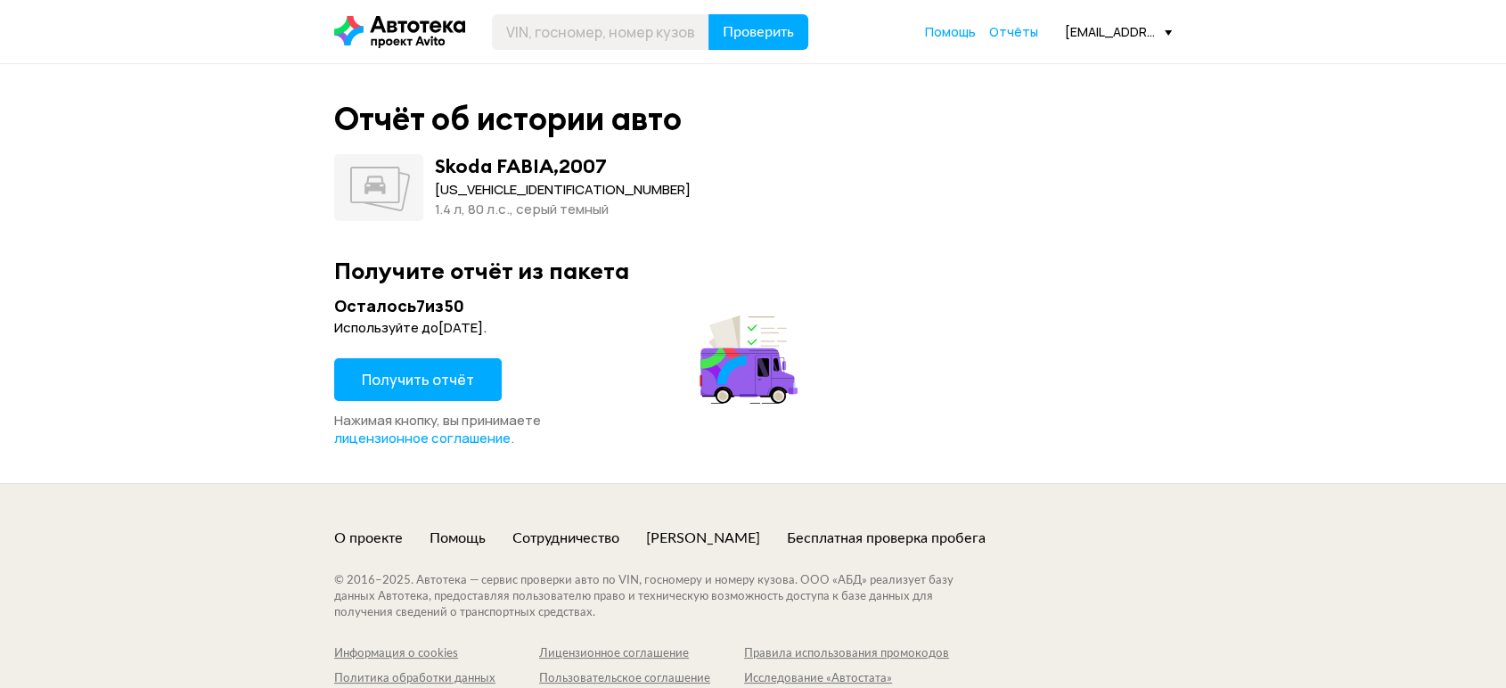
click at [424, 397] on button "Получить отчёт" at bounding box center [418, 379] width 168 height 43
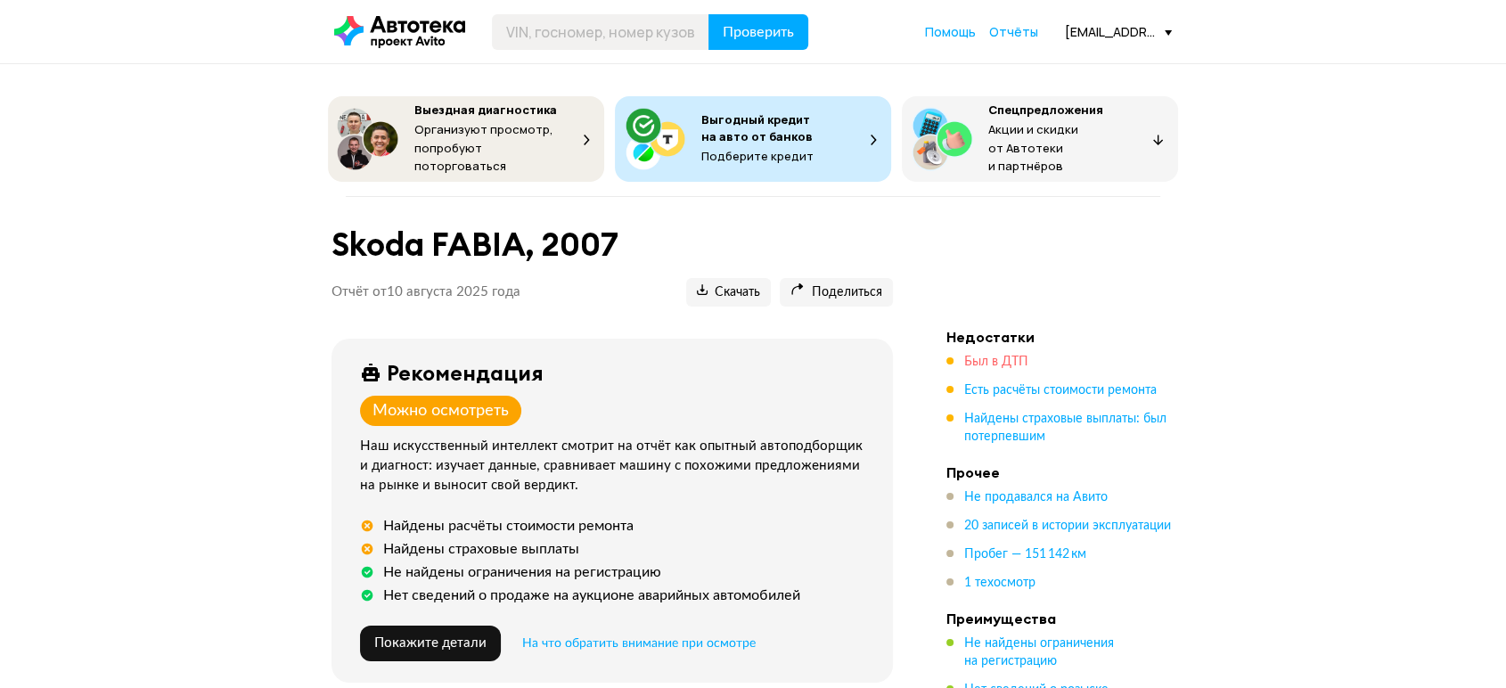
click at [984, 356] on span "Был в ДТП" at bounding box center [996, 362] width 64 height 12
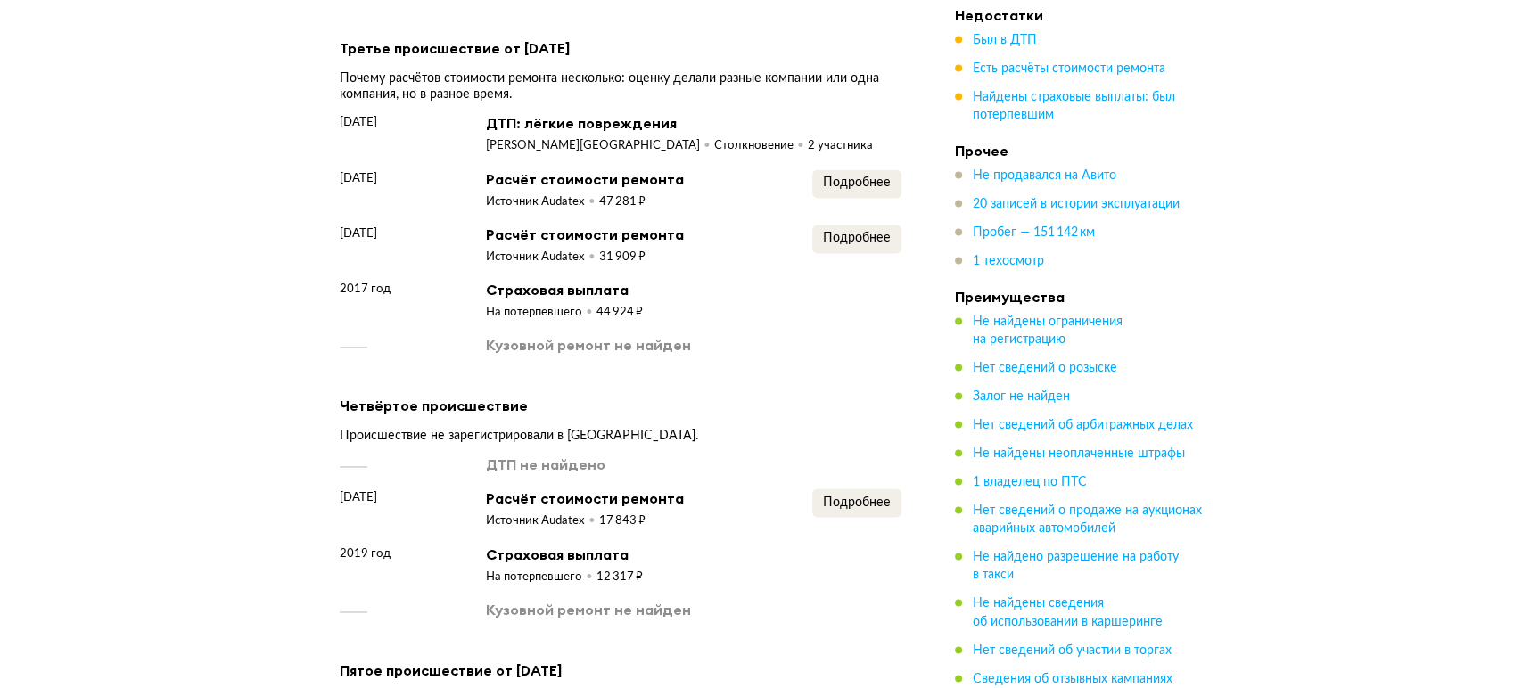
scroll to position [2638, 0]
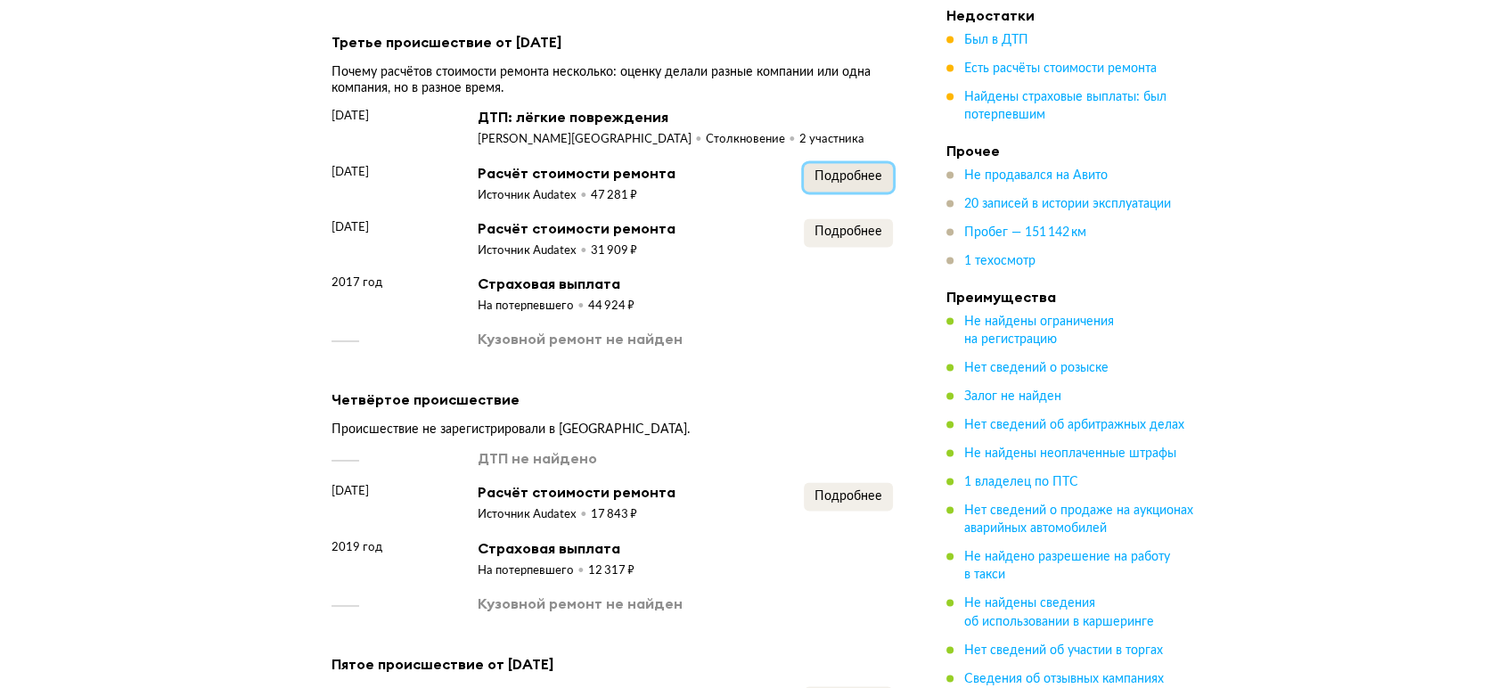
click at [833, 170] on span "Подробнее" at bounding box center [849, 176] width 68 height 12
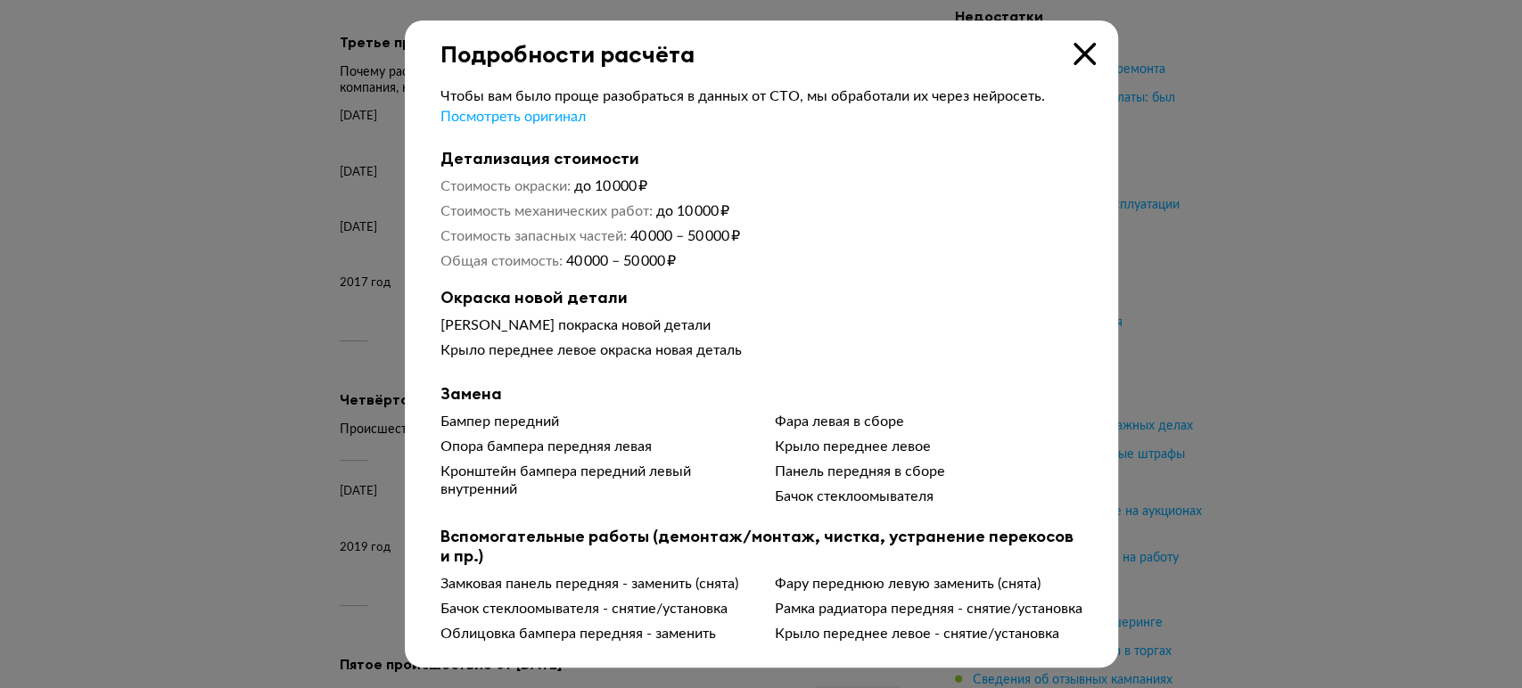
scroll to position [11, 0]
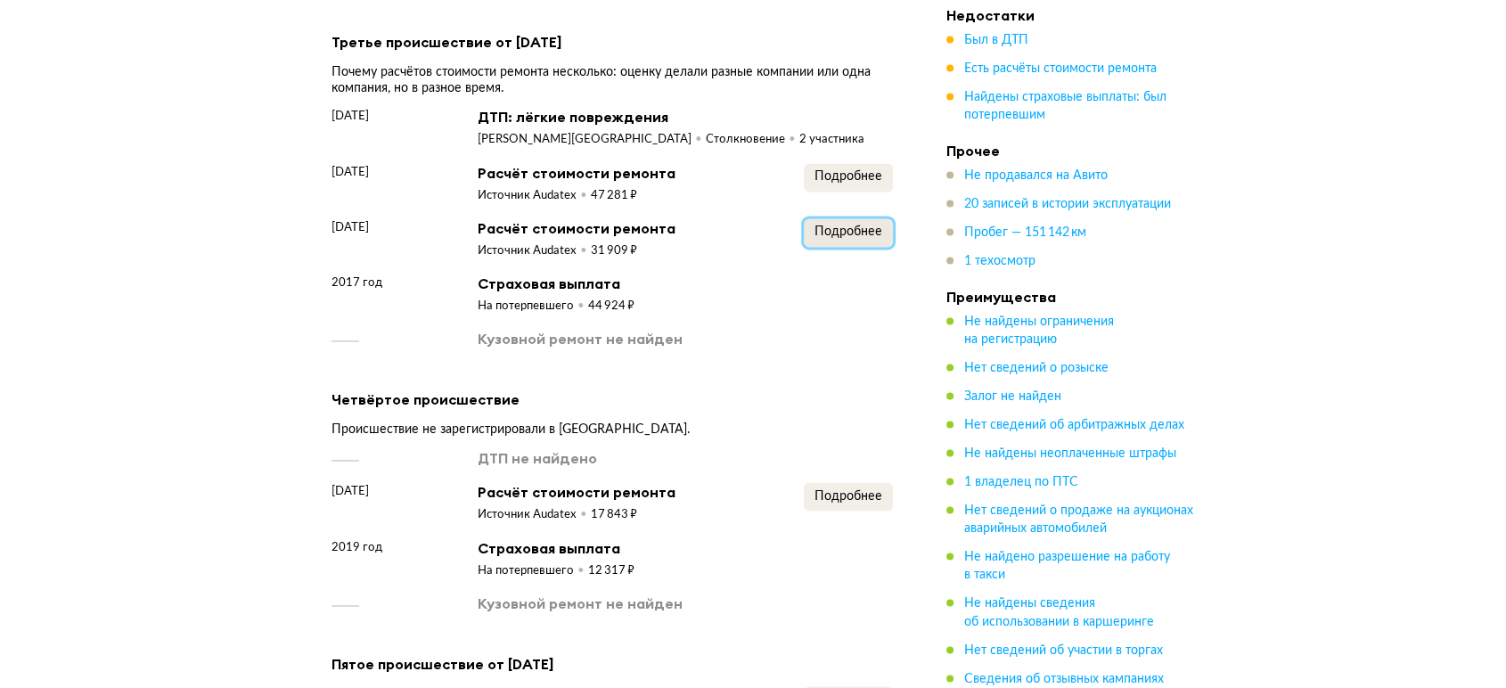
click at [871, 226] on span "Подробнее" at bounding box center [849, 232] width 68 height 12
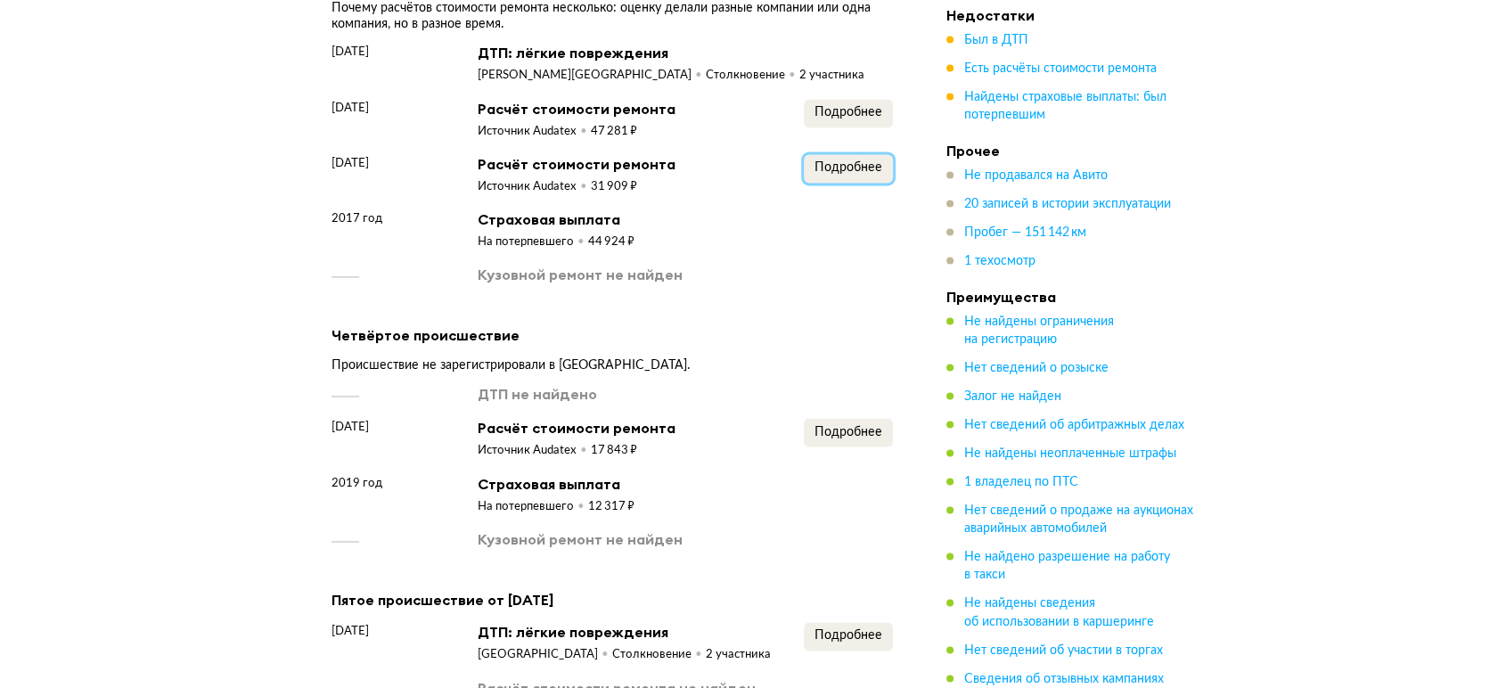
scroll to position [2737, 0]
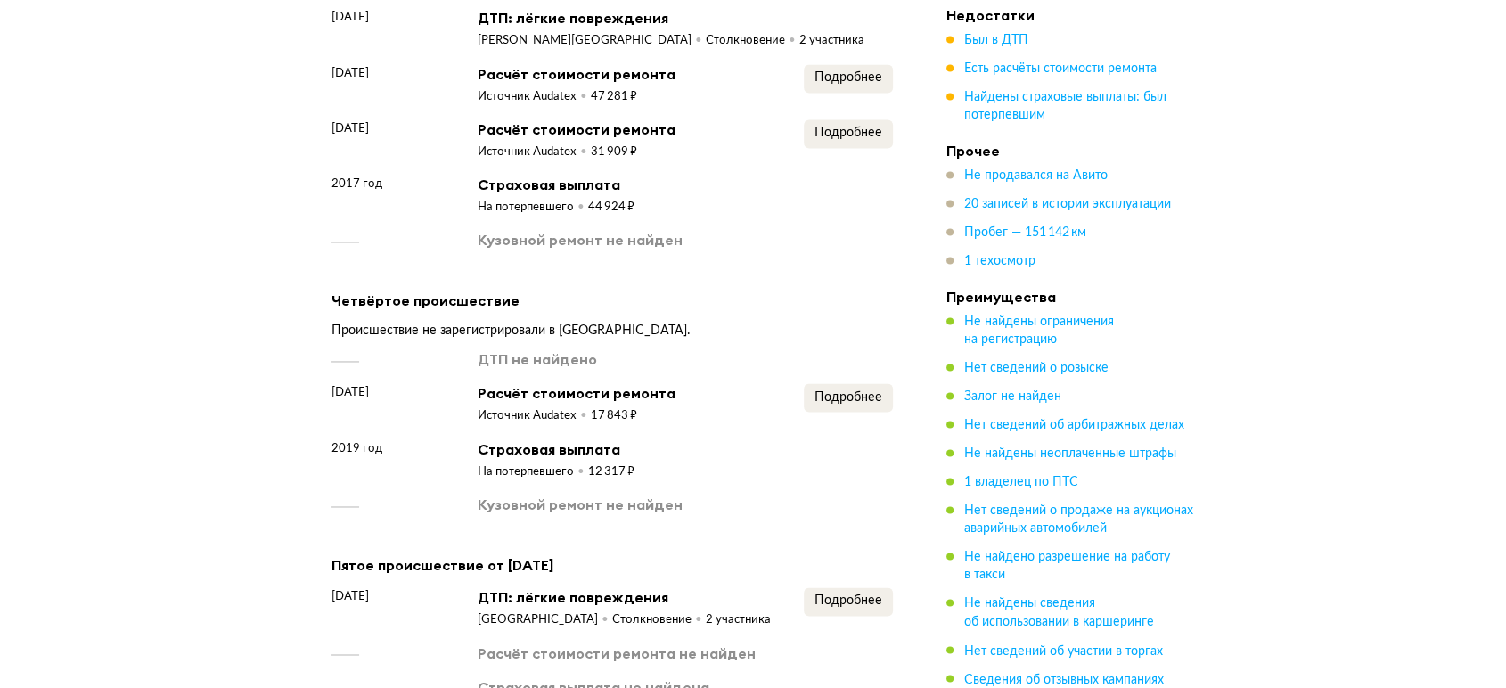
click at [863, 367] on div "ДТП не найдено 13 октября 2019 года Расчёт стоимости ремонта Источник Audatex 1…" at bounding box center [613, 431] width 562 height 165
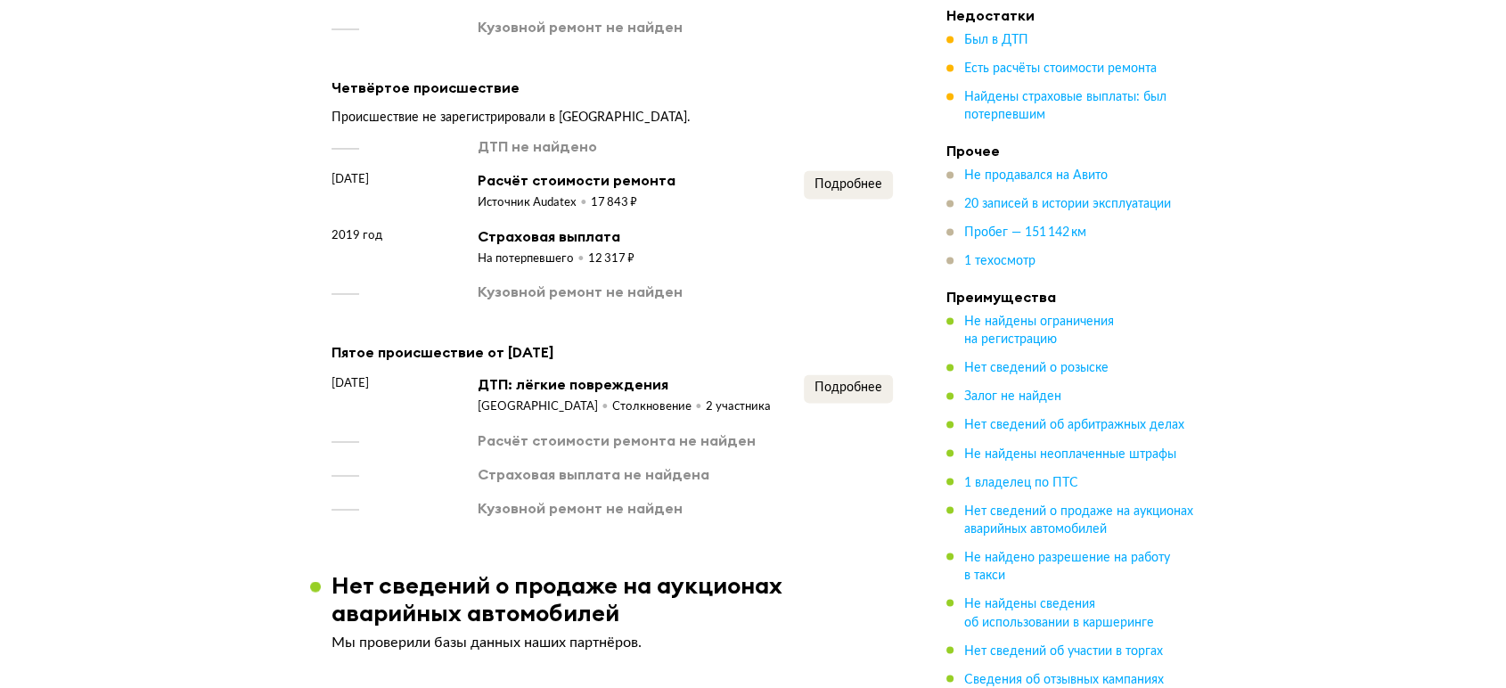
scroll to position [3034, 0]
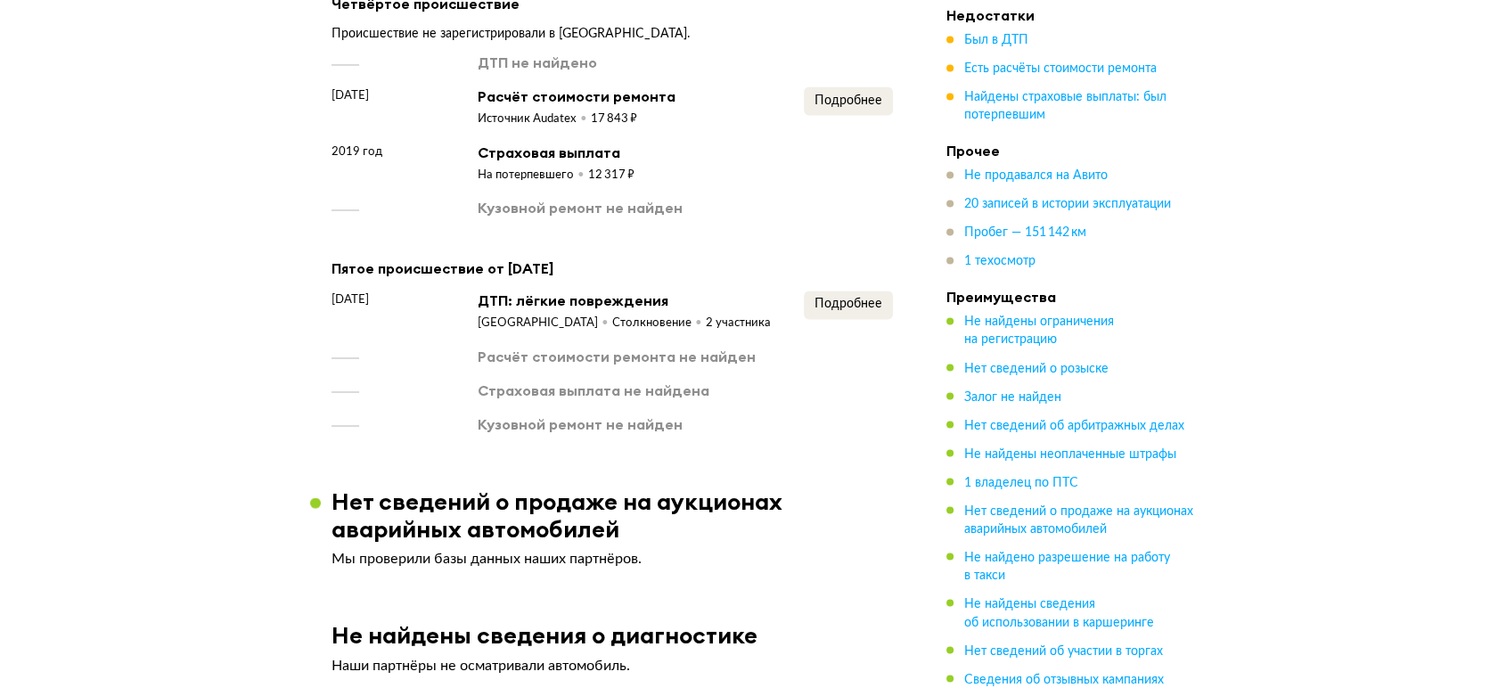
click at [849, 315] on div "Подробнее" at bounding box center [848, 311] width 89 height 41
click at [854, 306] on button "Подробнее" at bounding box center [848, 305] width 89 height 29
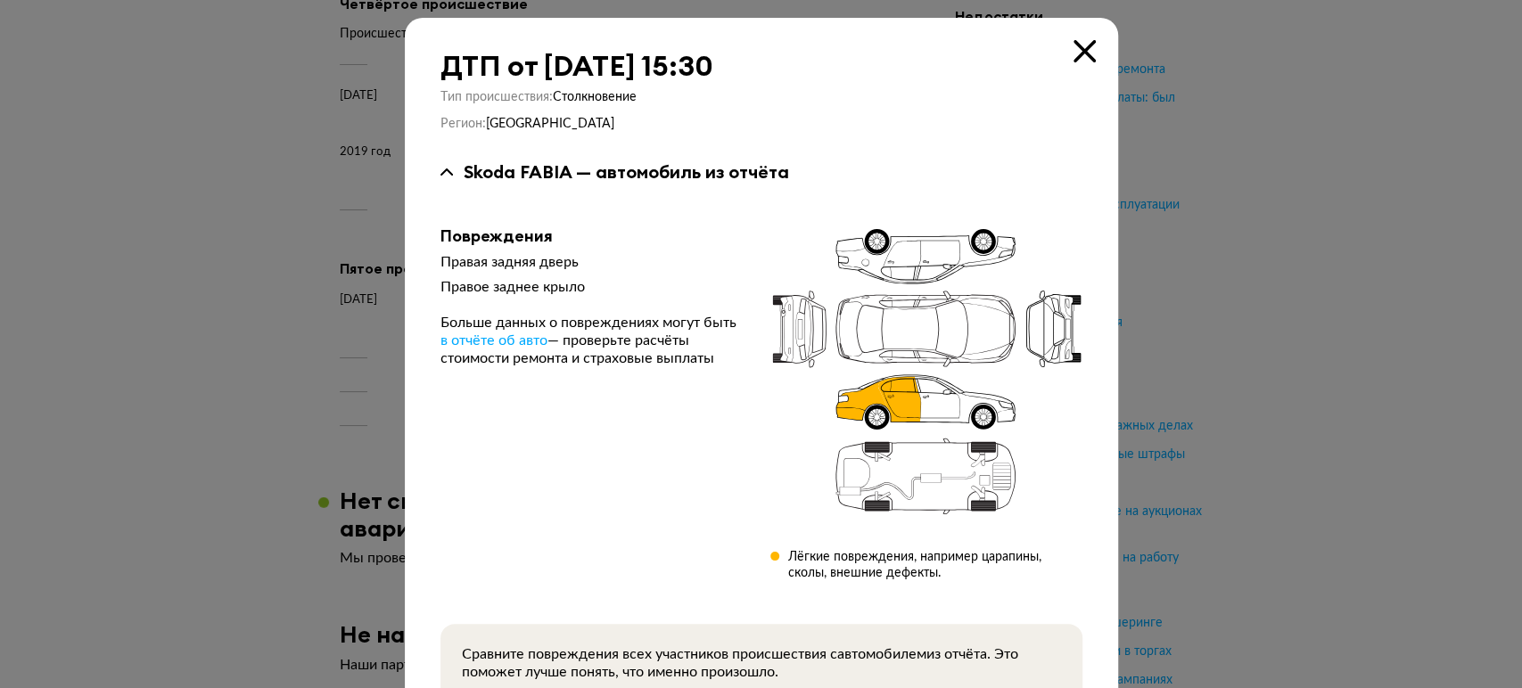
click at [151, 382] on div at bounding box center [761, 344] width 1522 height 688
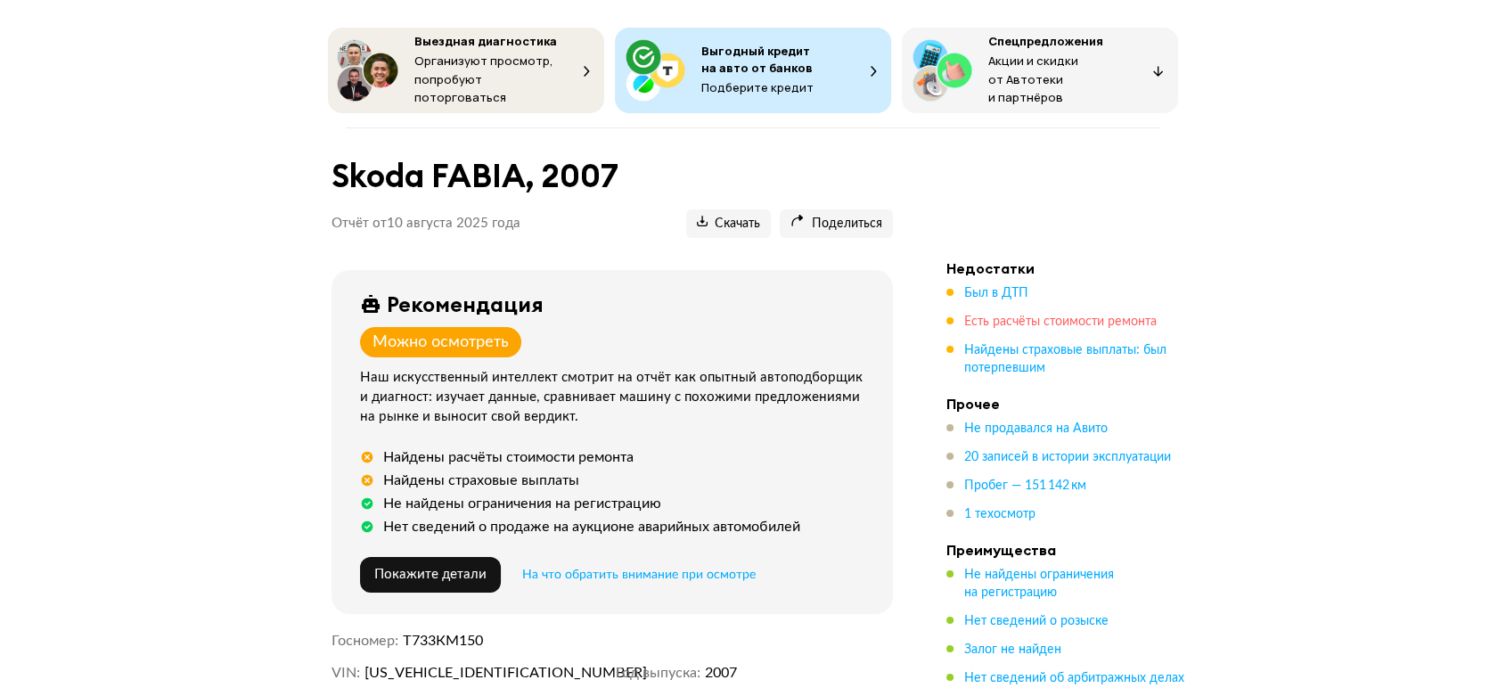
scroll to position [198, 0]
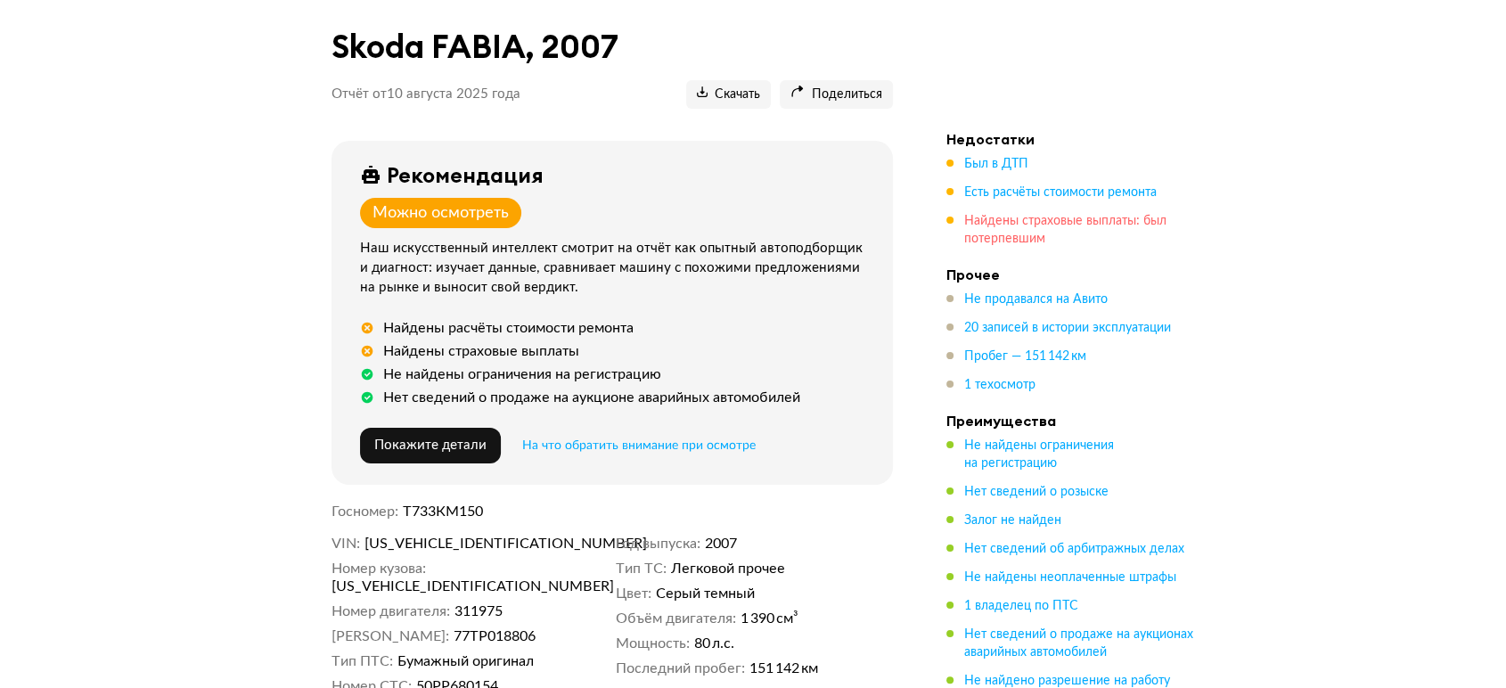
click at [999, 224] on span "Найдены страховые выплаты: был потерпевшим" at bounding box center [1065, 230] width 202 height 30
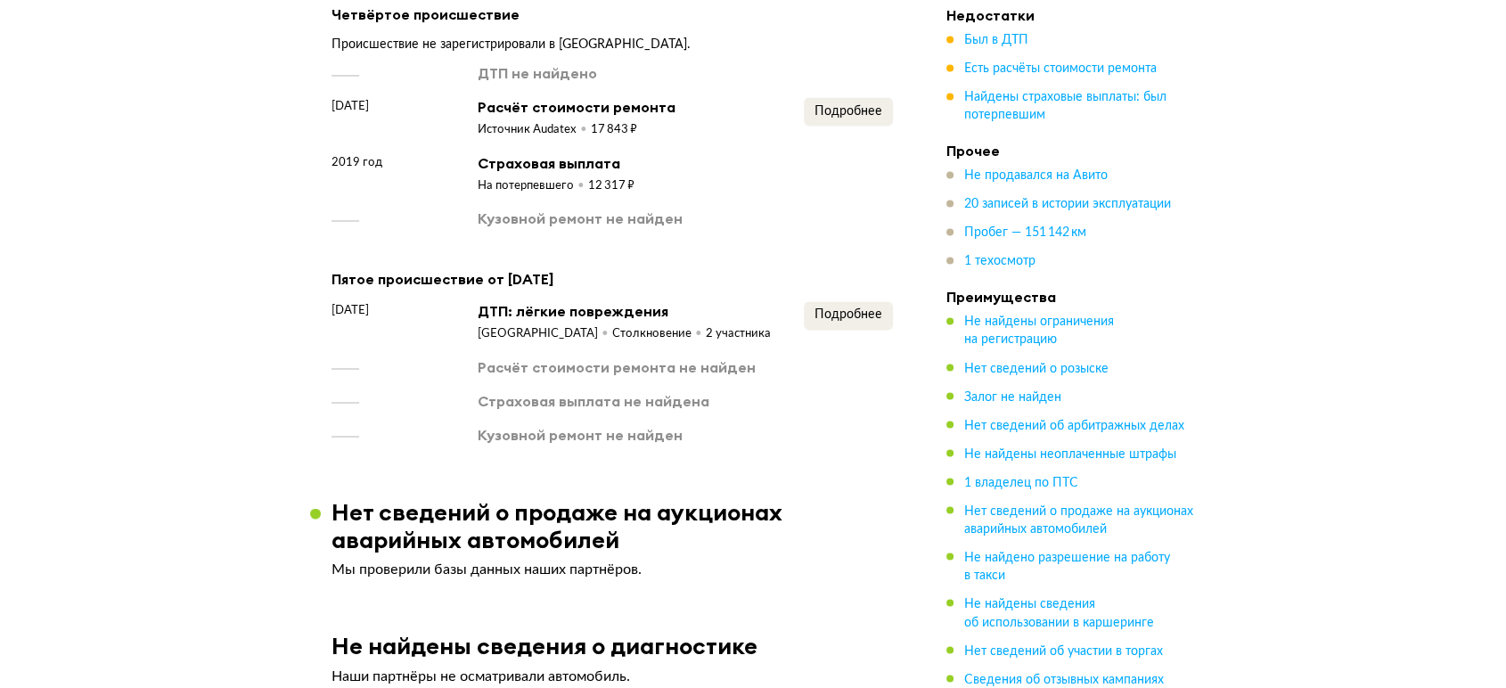
scroll to position [2879, 0]
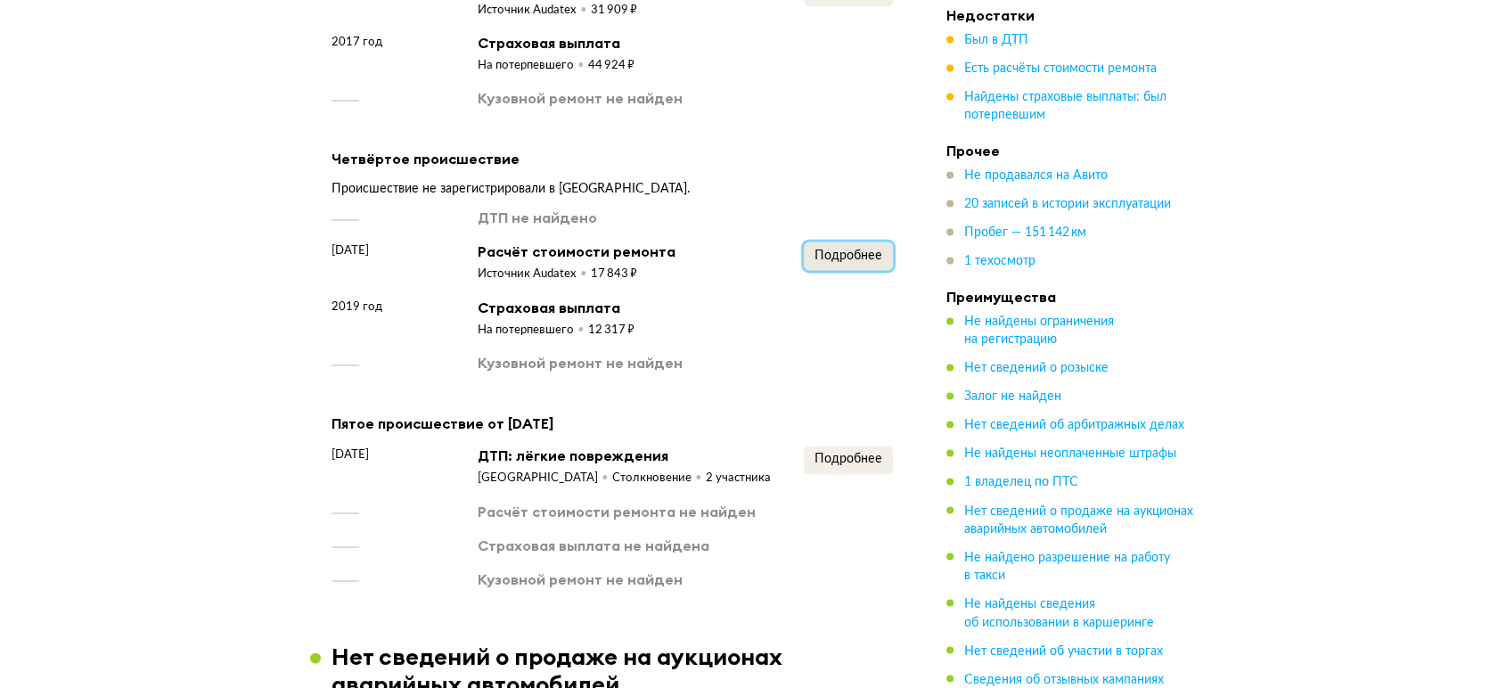
click at [855, 250] on span "Подробнее" at bounding box center [849, 256] width 68 height 12
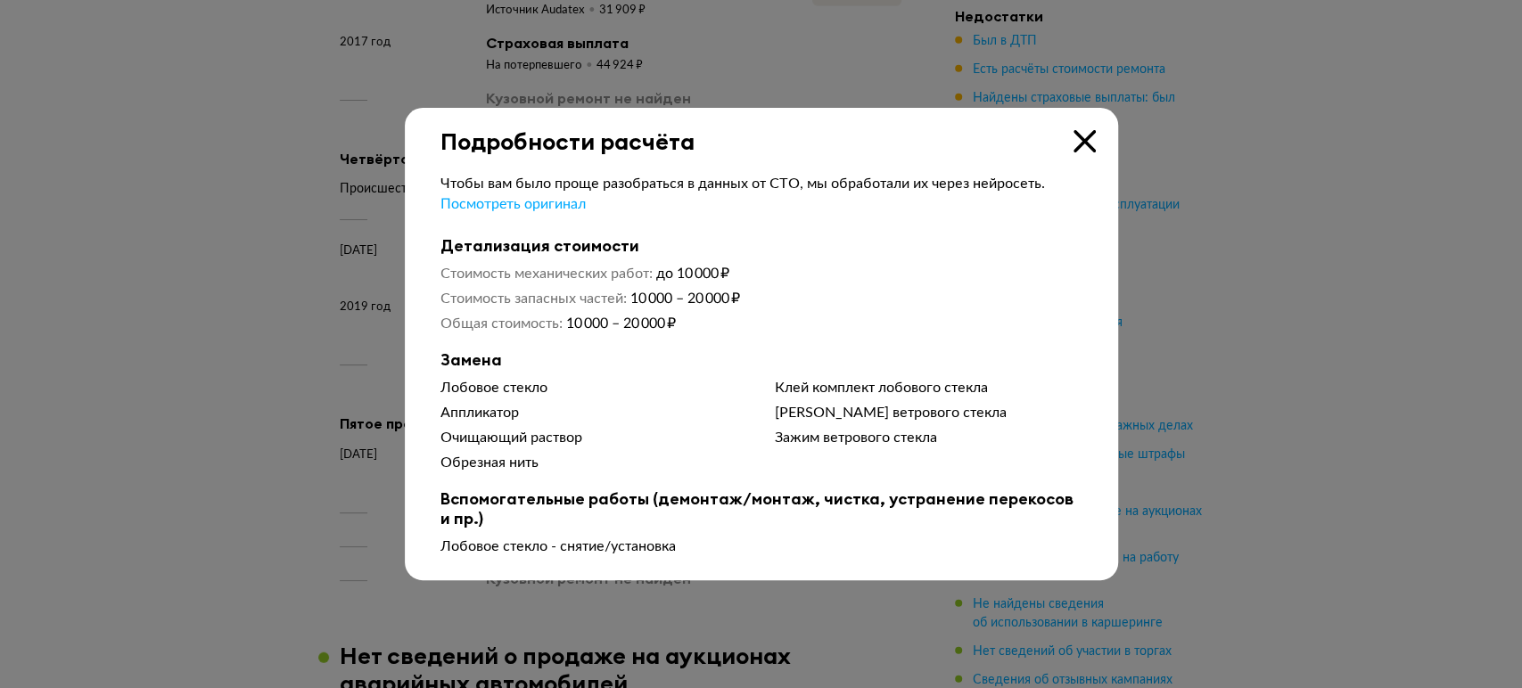
click at [203, 291] on div at bounding box center [761, 344] width 1522 height 688
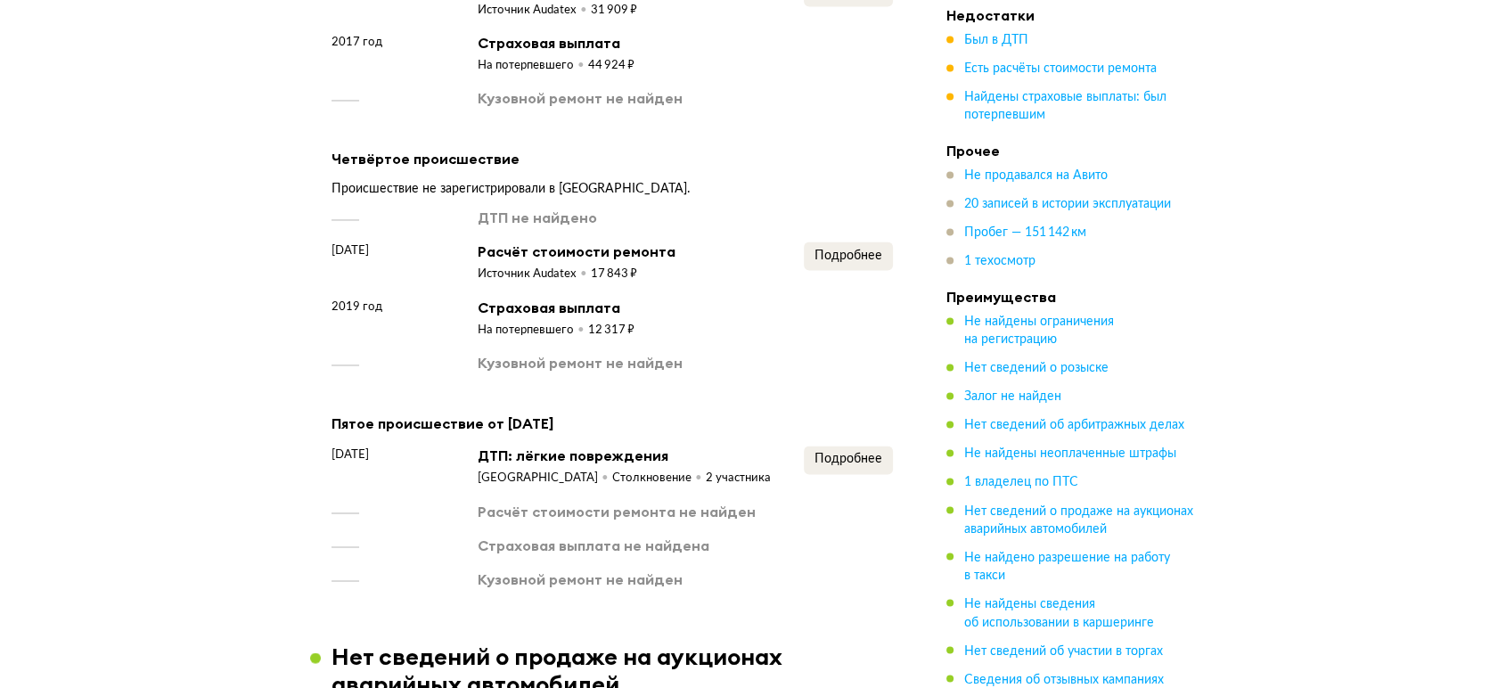
click at [870, 274] on div "ДТП не найдено 13 октября 2019 года Расчёт стоимости ремонта Источник Audatex 1…" at bounding box center [613, 290] width 562 height 165
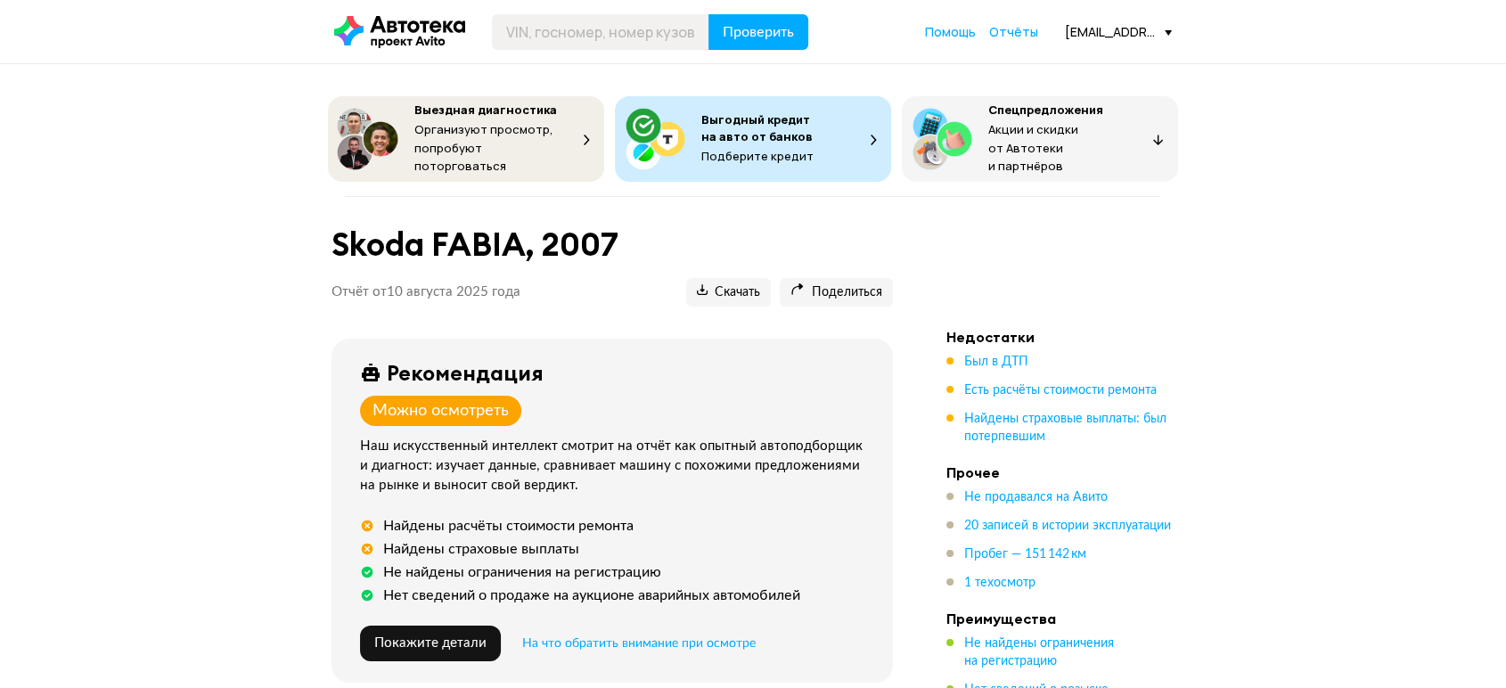
scroll to position [198, 0]
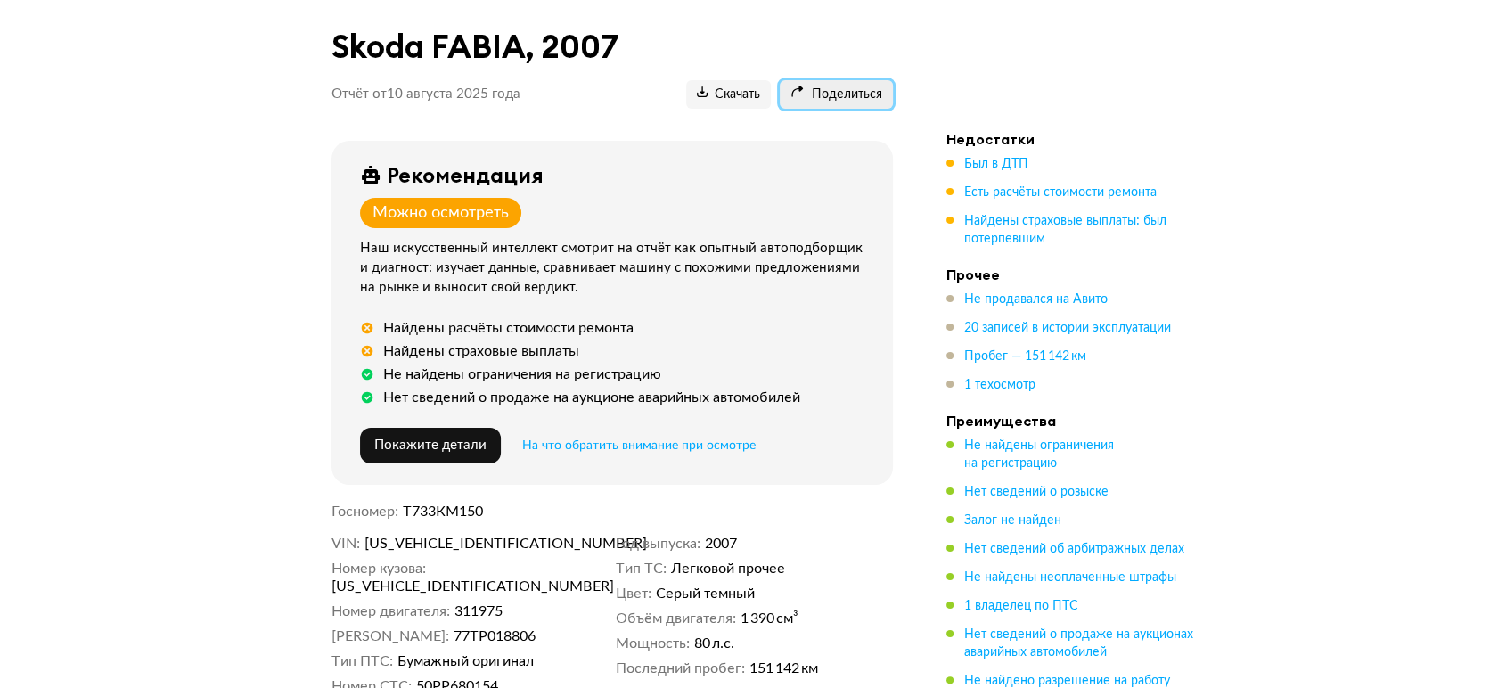
click at [834, 88] on span "Поделиться" at bounding box center [837, 94] width 92 height 17
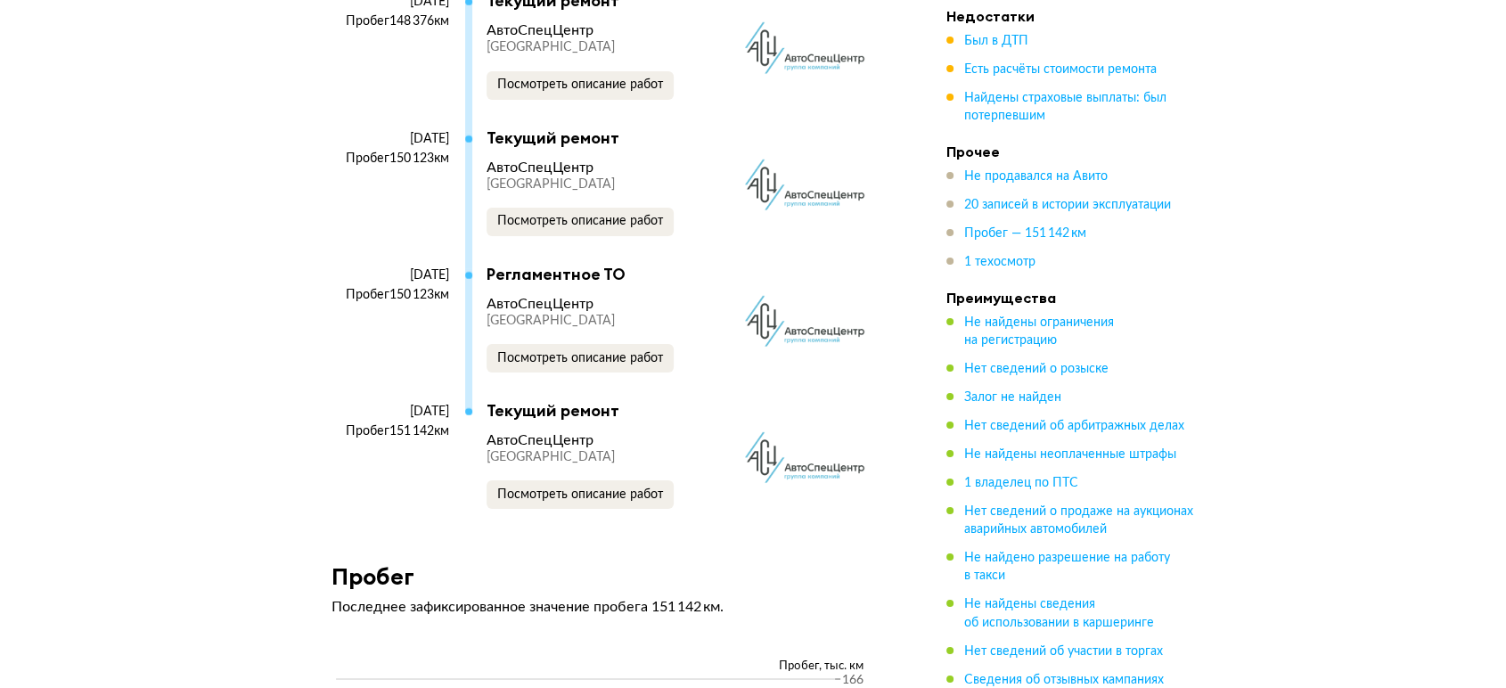
scroll to position [6339, 0]
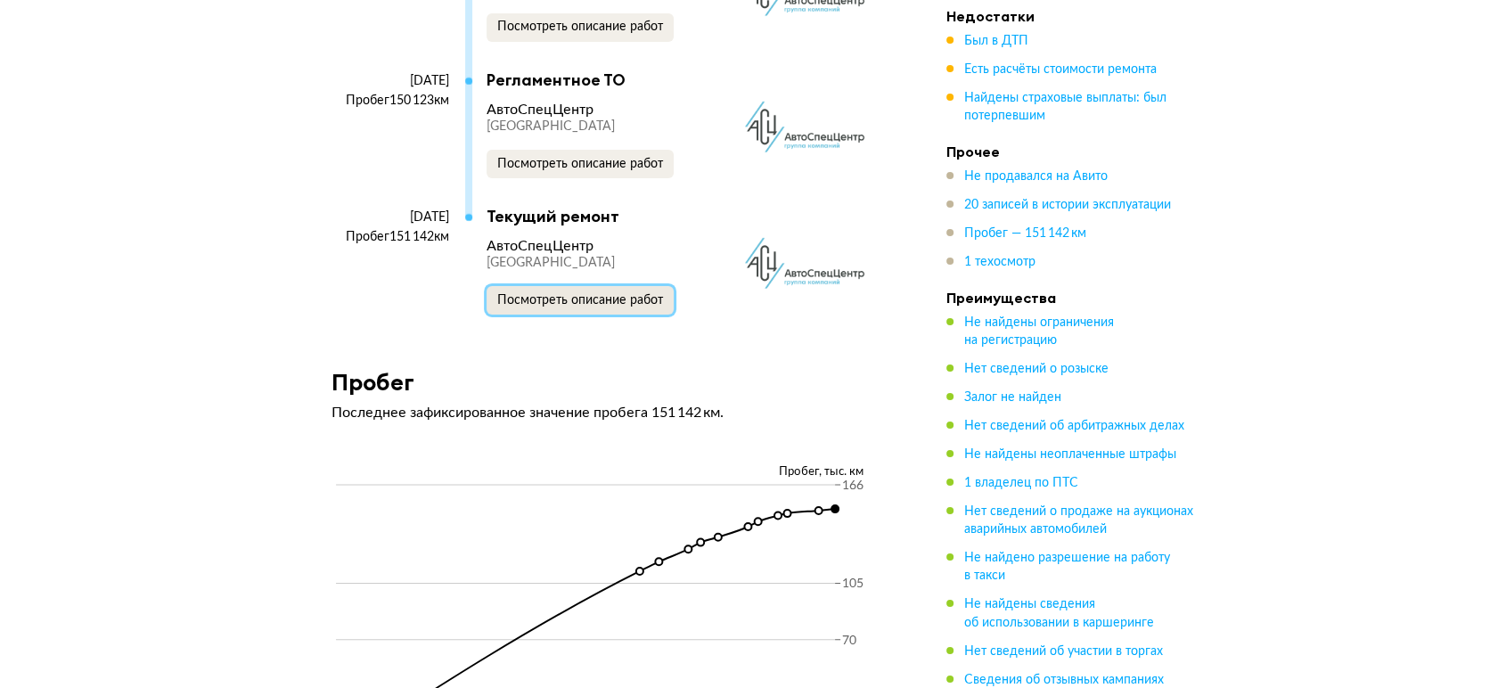
click at [616, 315] on button "Посмотреть описание работ" at bounding box center [580, 300] width 187 height 29
click at [580, 178] on button "Посмотреть описание работ" at bounding box center [580, 164] width 187 height 29
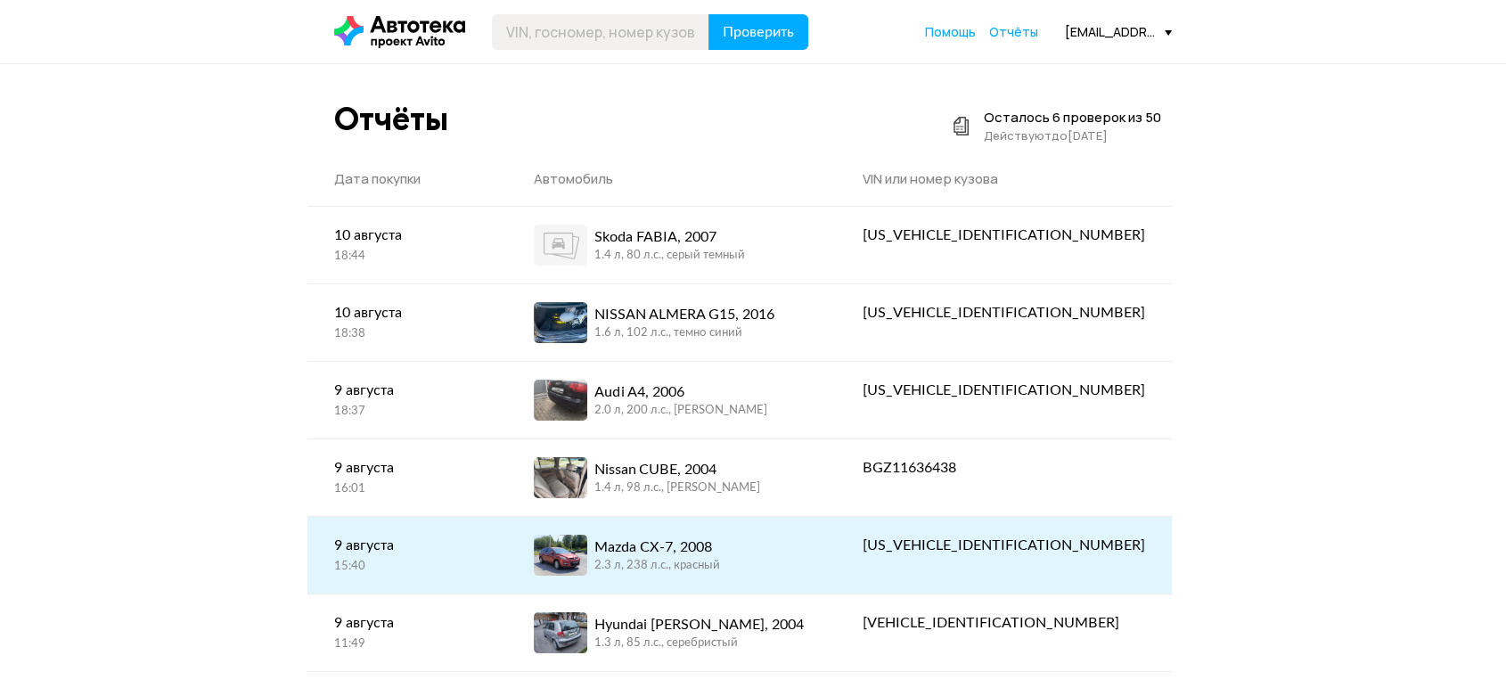
click at [720, 554] on div "Mazda CX-7, 2008" at bounding box center [658, 547] width 126 height 21
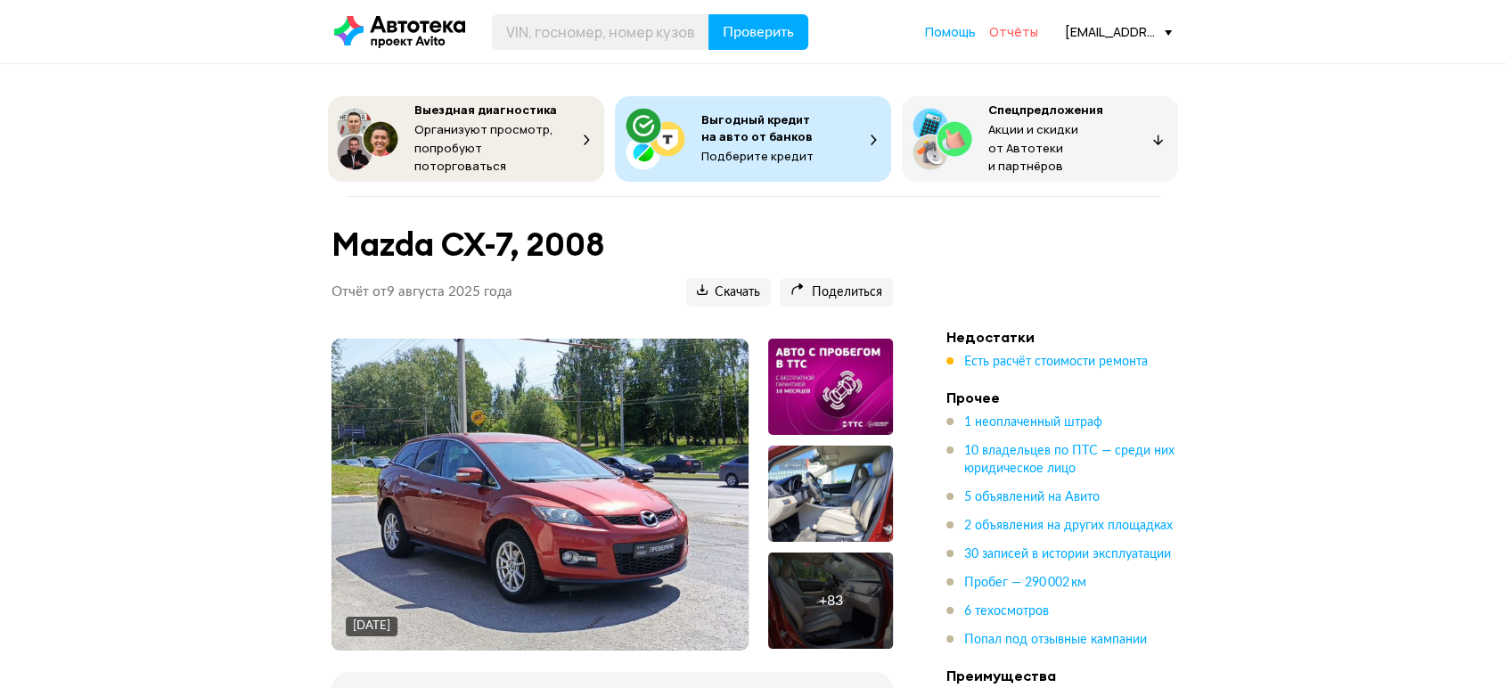
click at [1019, 37] on span "Отчёты" at bounding box center [1013, 31] width 49 height 17
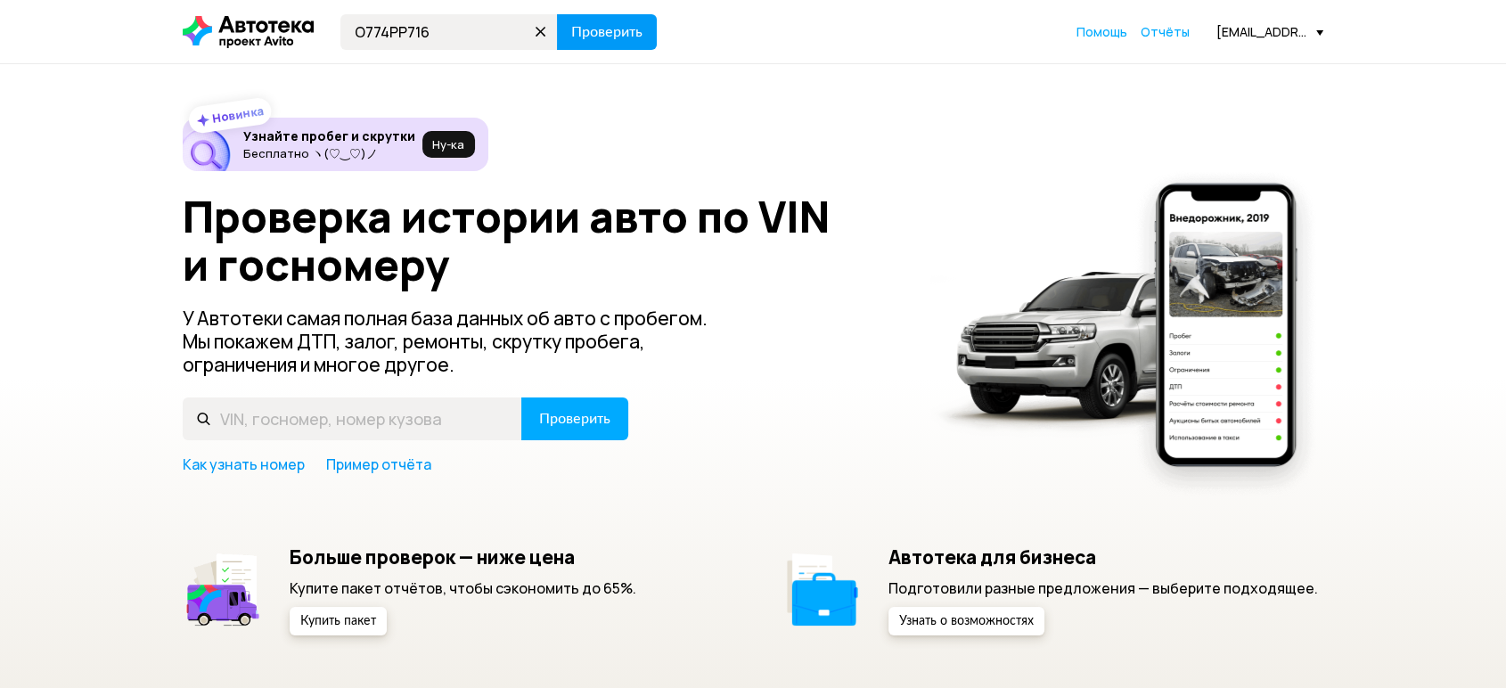
type input "О774РР716"
click at [573, 30] on span "Проверить" at bounding box center [606, 32] width 71 height 14
